Goal: Check status: Check status

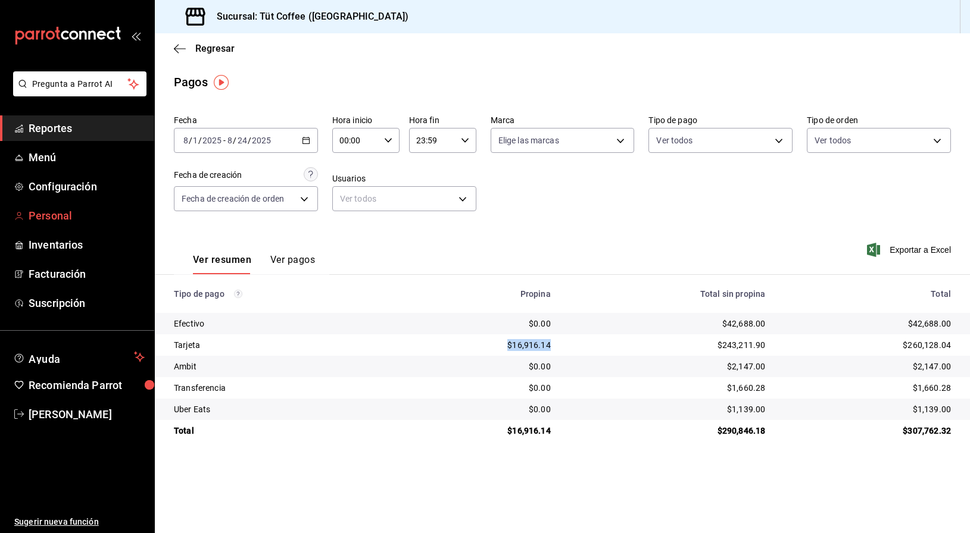
click at [48, 211] on span "Personal" at bounding box center [87, 216] width 116 height 16
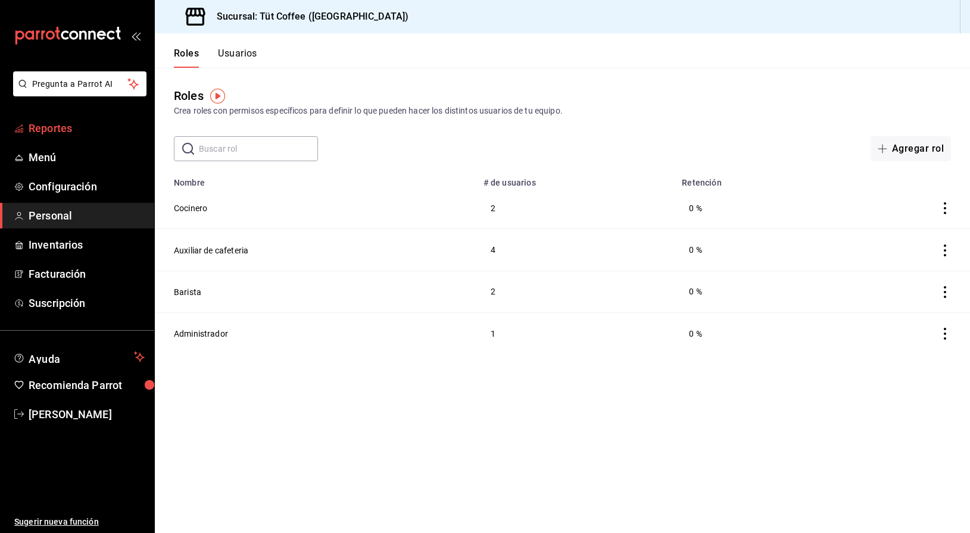
click at [51, 121] on span "Reportes" at bounding box center [87, 128] width 116 height 16
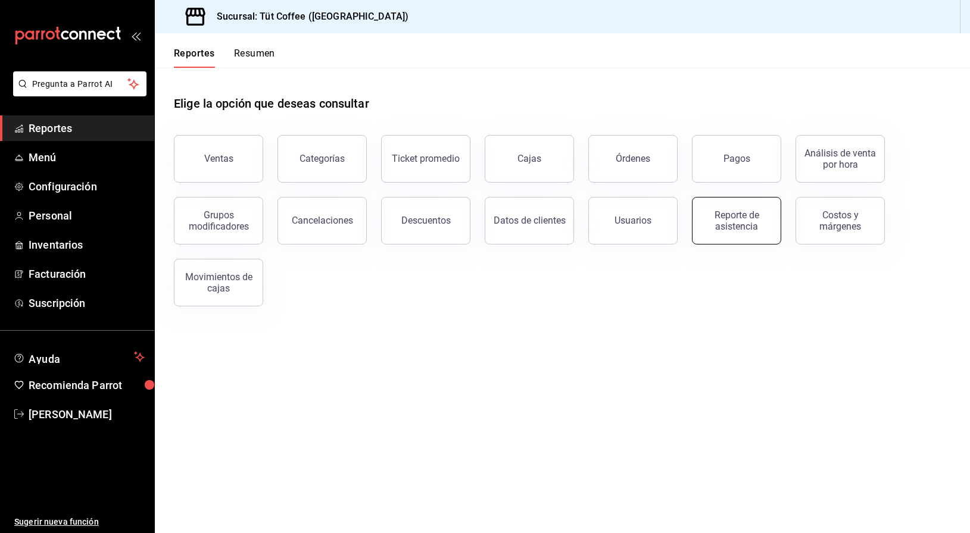
click at [748, 229] on div "Reporte de asistencia" at bounding box center [736, 221] width 74 height 23
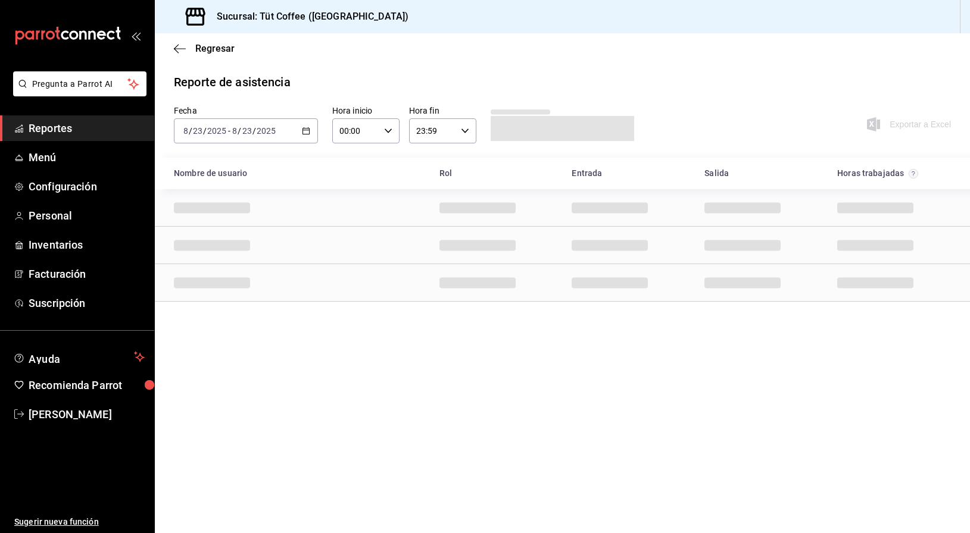
click at [311, 132] on div "[DATE] [DATE] - [DATE] [DATE]" at bounding box center [246, 130] width 144 height 25
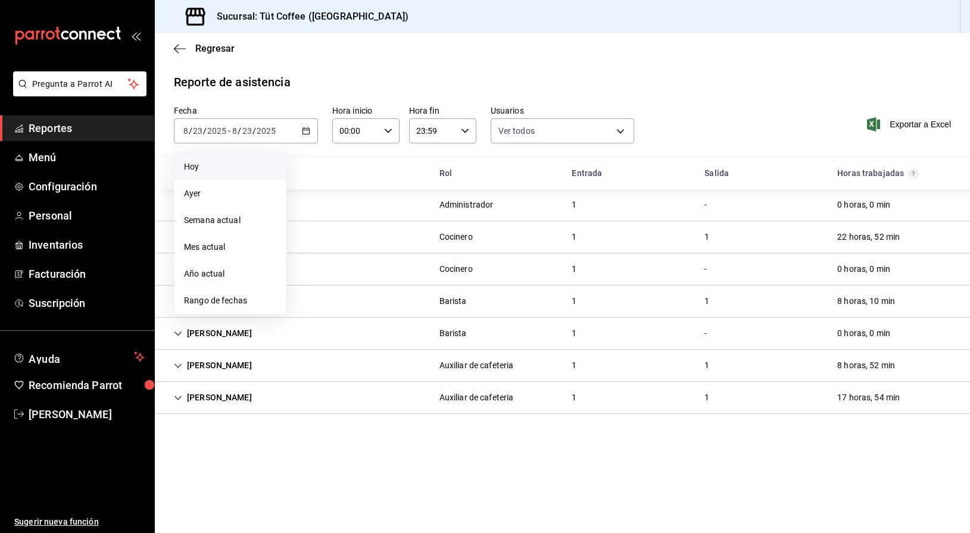
click at [225, 161] on span "Hoy" at bounding box center [230, 167] width 92 height 13
click at [386, 129] on icon "button" at bounding box center [388, 131] width 8 height 8
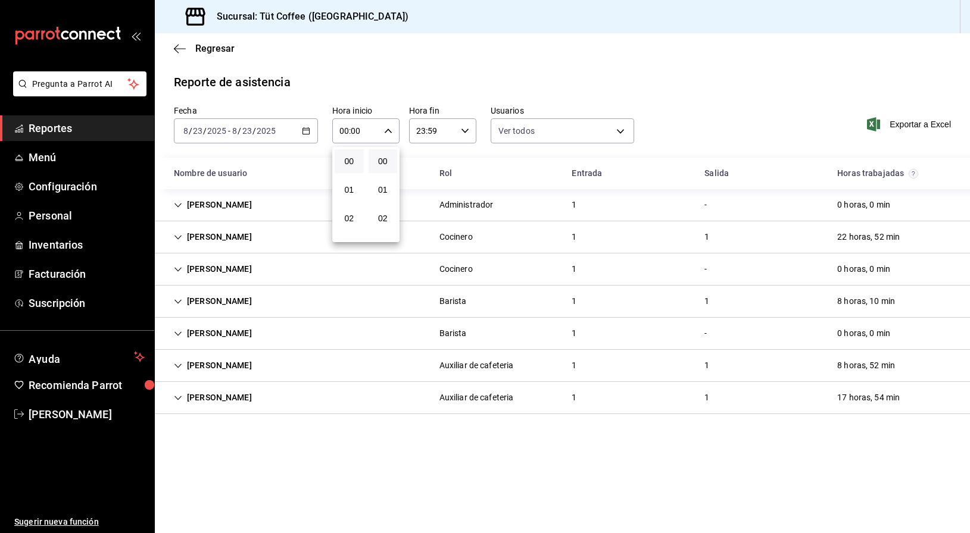
click at [307, 129] on div at bounding box center [485, 266] width 970 height 533
click at [454, 71] on main "Regresar Reporte de asistencia Fecha [DATE] [DATE] - [DATE] [DATE] Hora inicio …" at bounding box center [562, 283] width 815 height 500
click at [178, 240] on icon "Cell" at bounding box center [178, 237] width 8 height 8
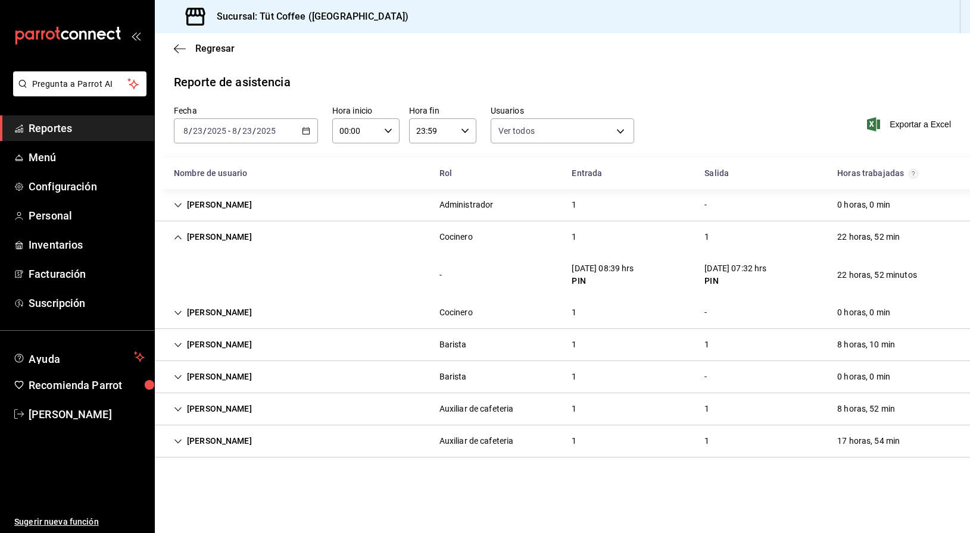
click at [179, 344] on icon "Cell" at bounding box center [178, 345] width 8 height 8
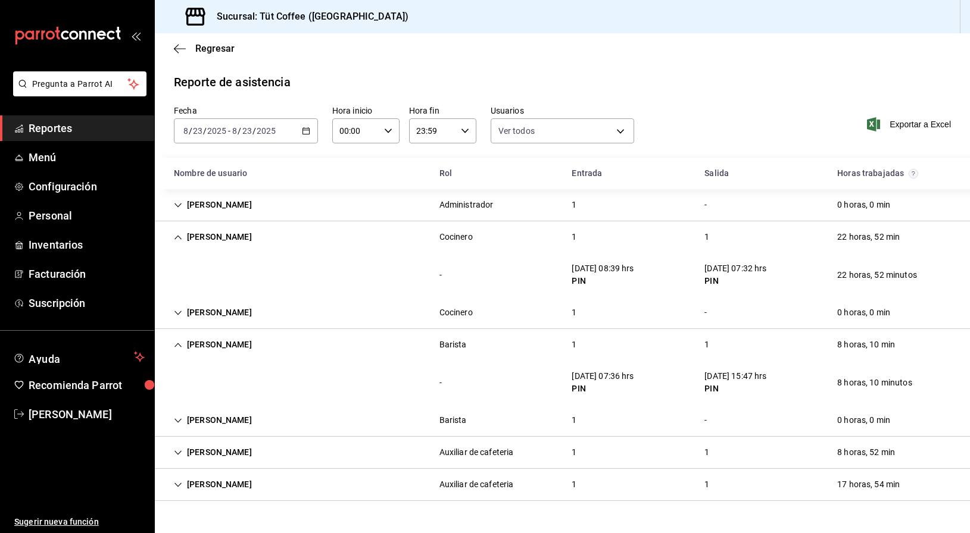
click at [182, 486] on icon "Cell" at bounding box center [178, 485] width 8 height 8
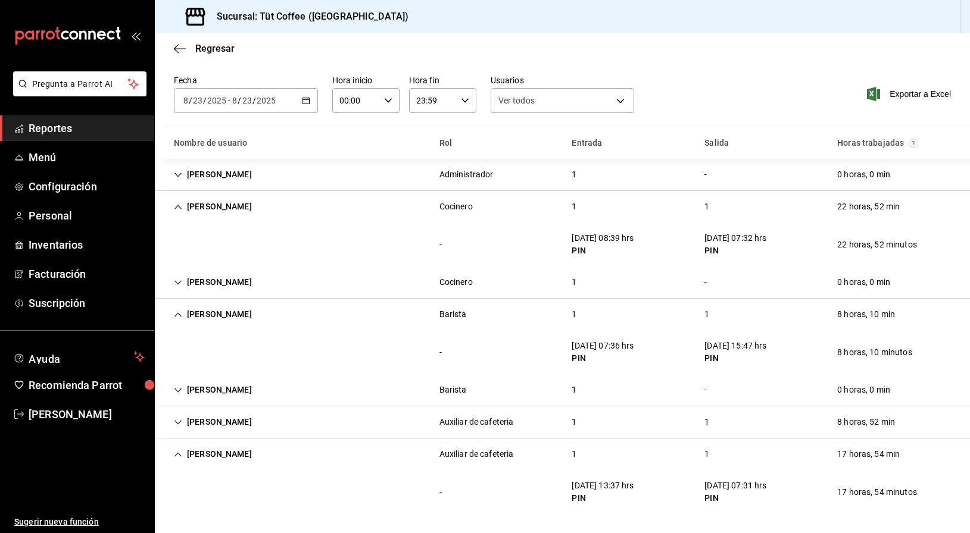
click at [177, 421] on icon "Cell" at bounding box center [178, 422] width 8 height 8
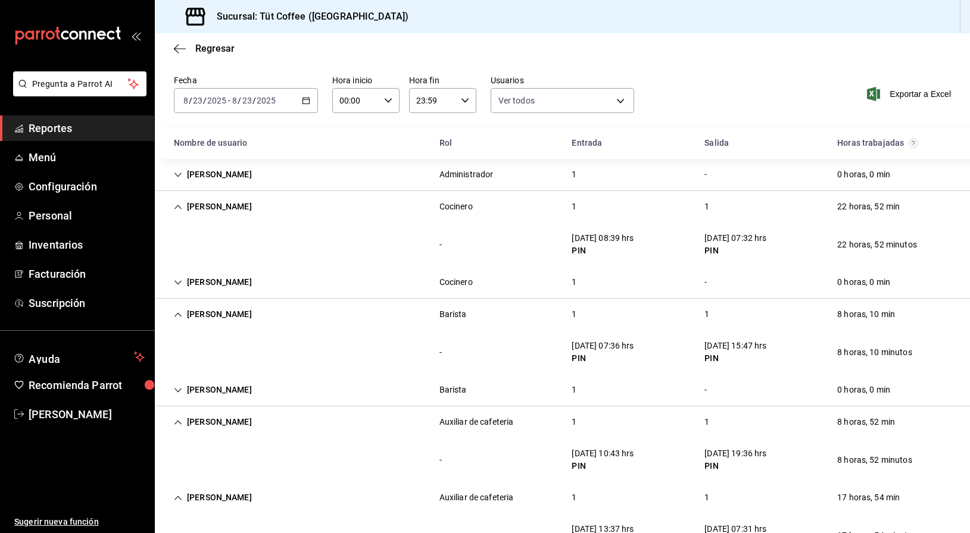
scroll to position [74, 0]
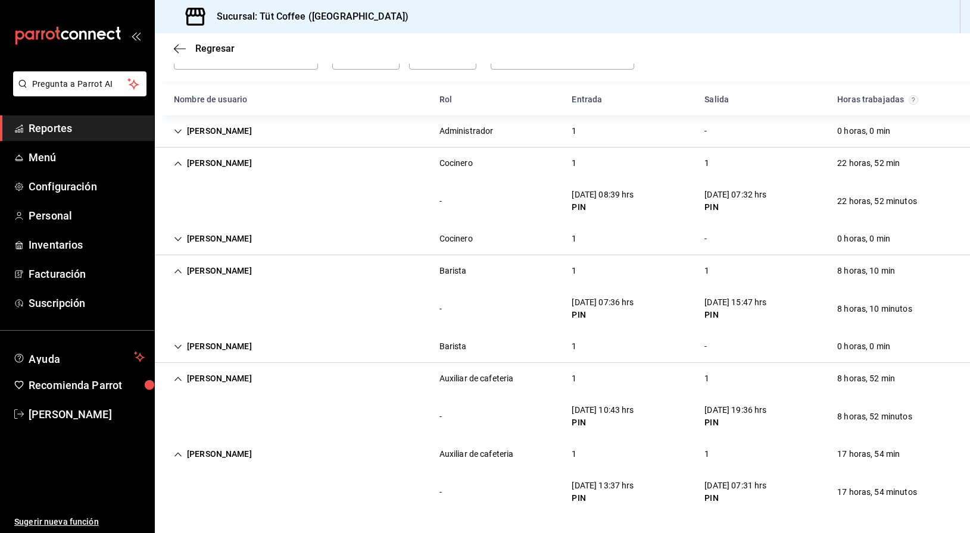
click at [181, 348] on icon "Cell" at bounding box center [178, 347] width 8 height 8
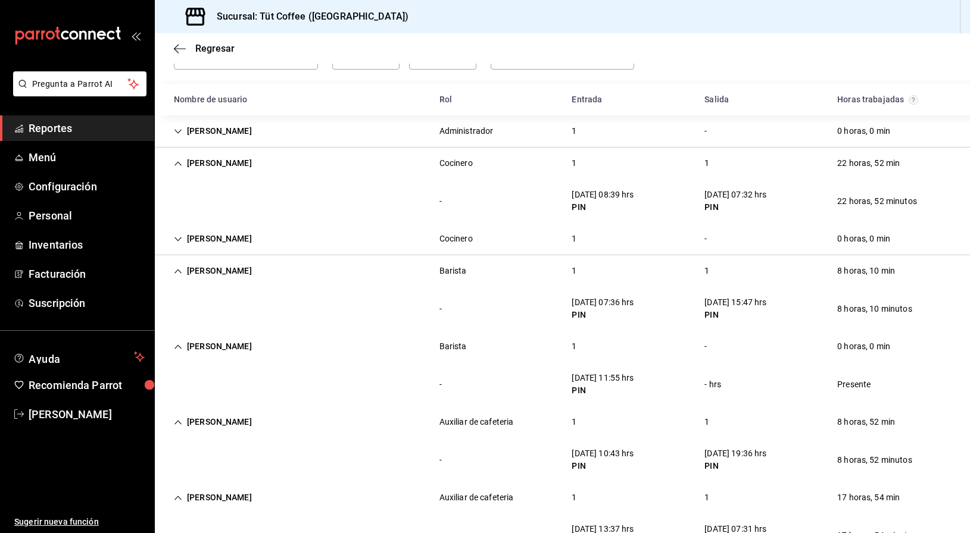
scroll to position [74, 0]
click at [179, 239] on icon "Cell" at bounding box center [178, 239] width 8 height 8
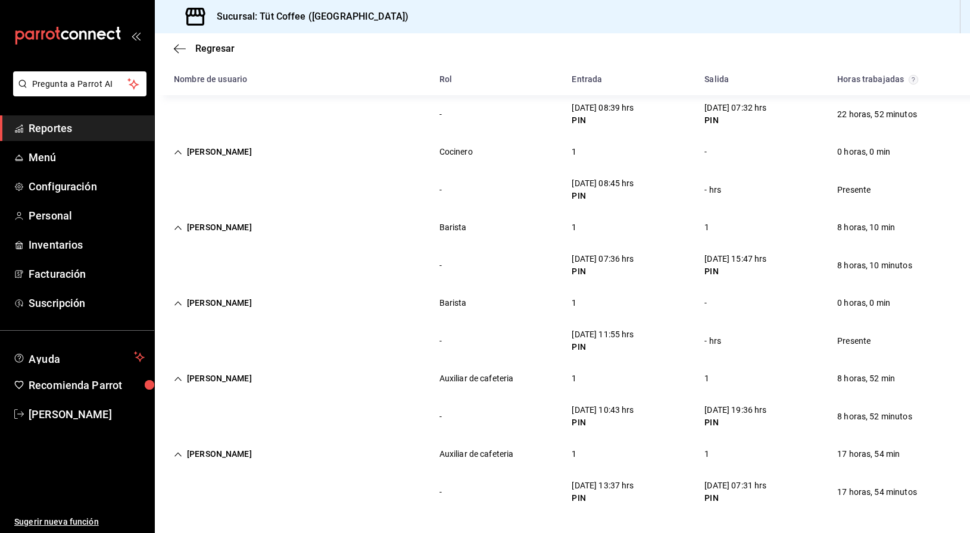
scroll to position [0, 0]
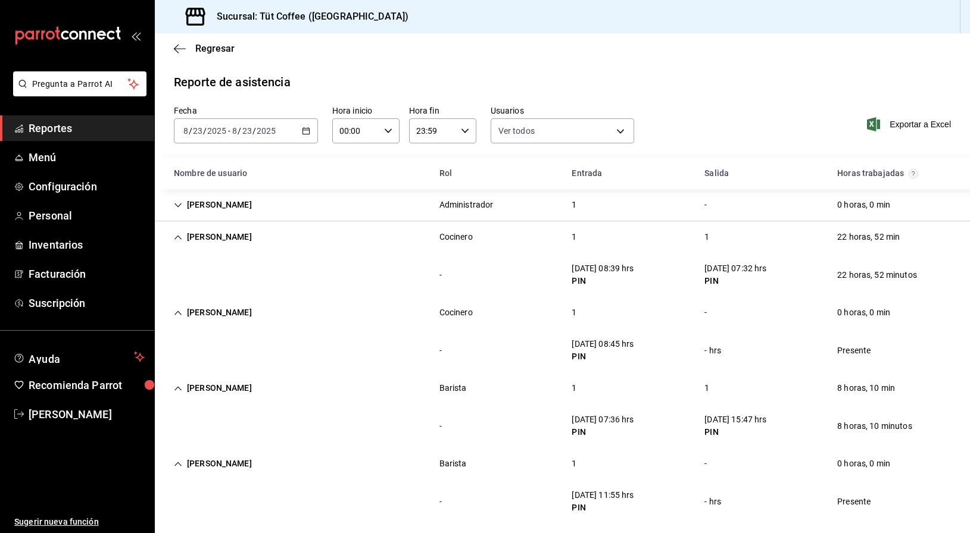
click at [753, 85] on div "Reporte de asistencia" at bounding box center [562, 82] width 777 height 18
